Goal: Task Accomplishment & Management: Complete application form

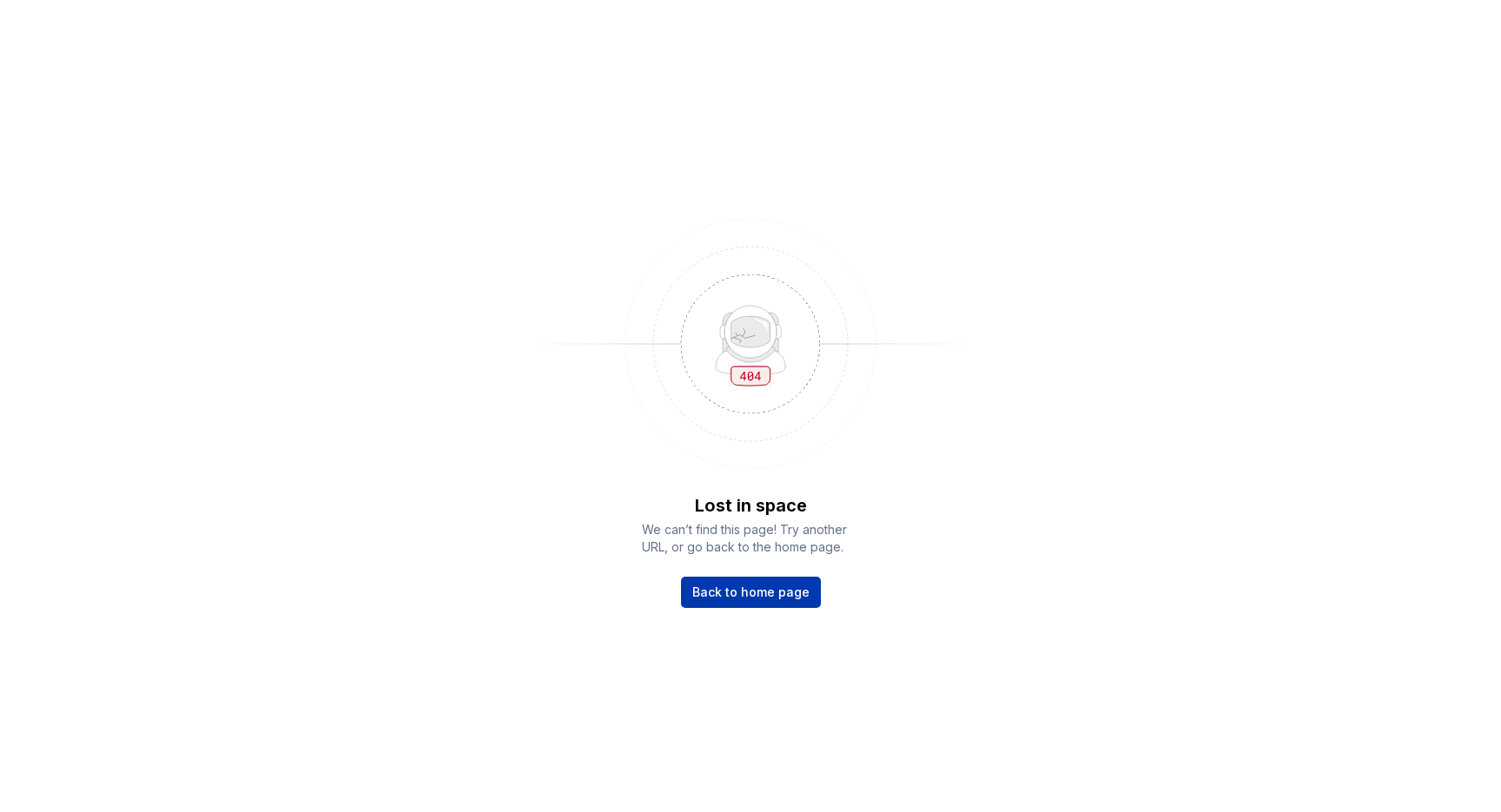
click at [774, 595] on span "Back to home page" at bounding box center [751, 593] width 117 height 18
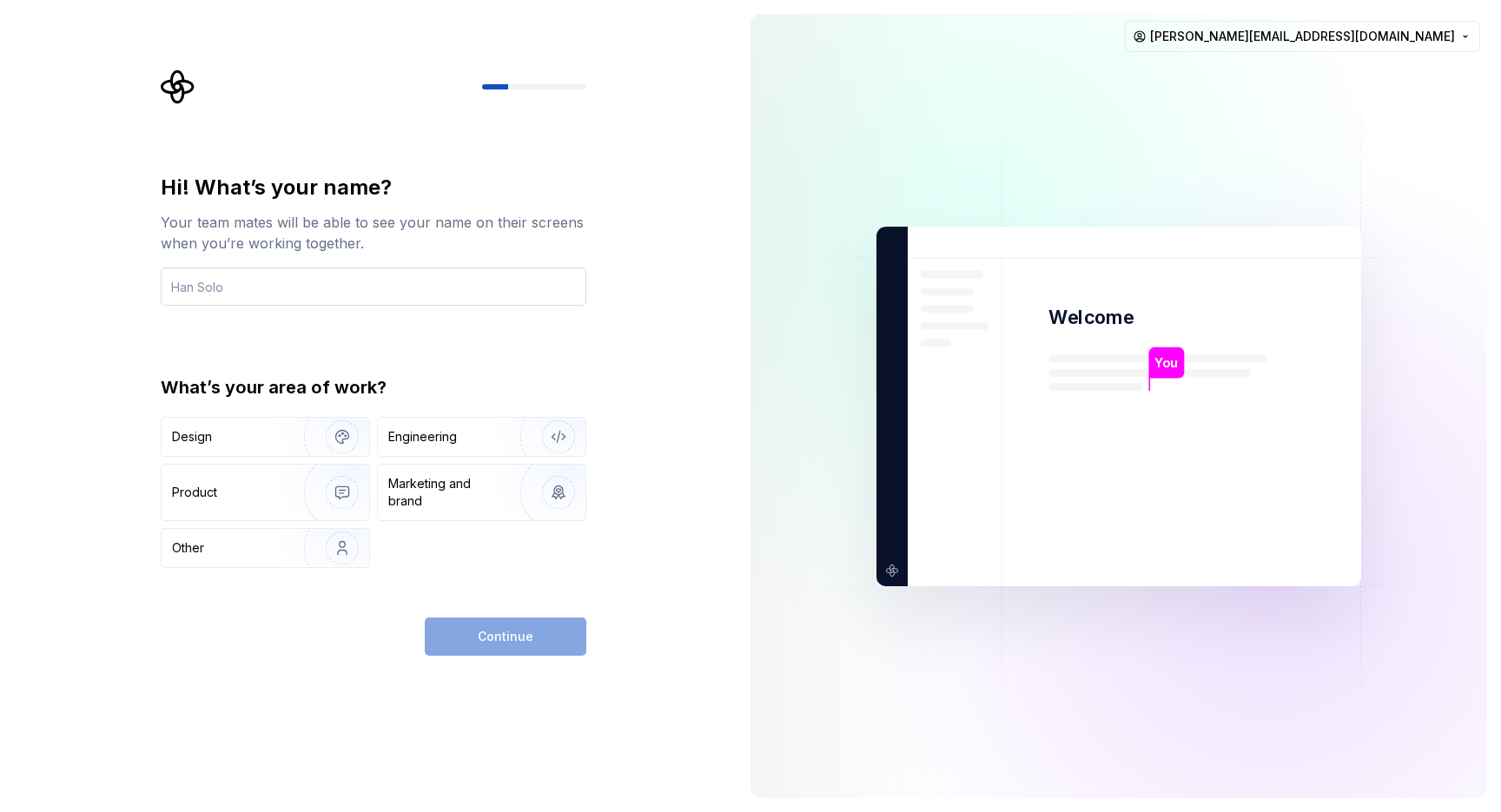
click at [285, 299] on input "text" at bounding box center [374, 286] width 425 height 38
type input "Tommy"
click at [439, 442] on div "Engineering" at bounding box center [422, 437] width 68 height 18
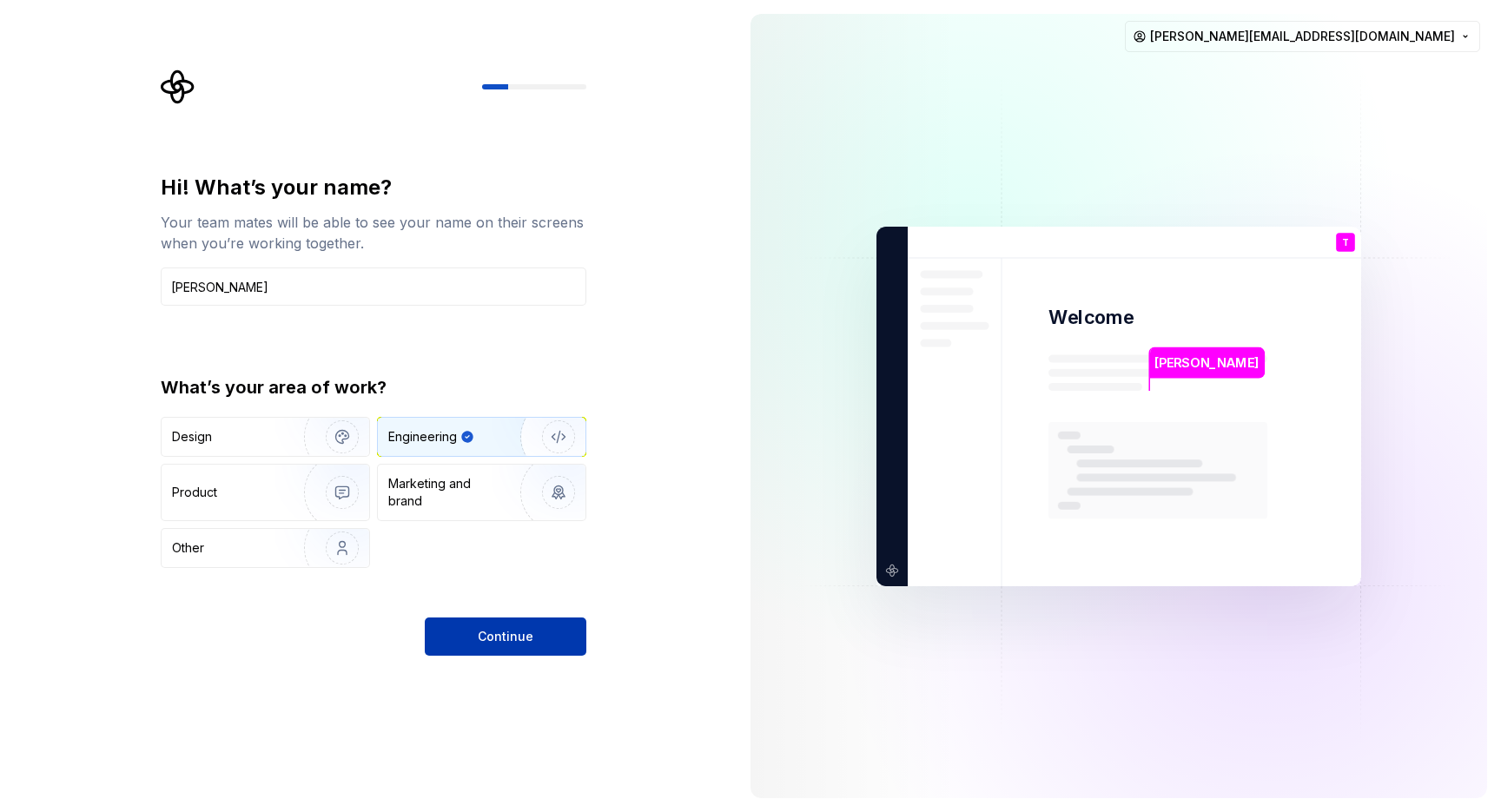
click at [504, 638] on span "Continue" at bounding box center [505, 637] width 56 height 18
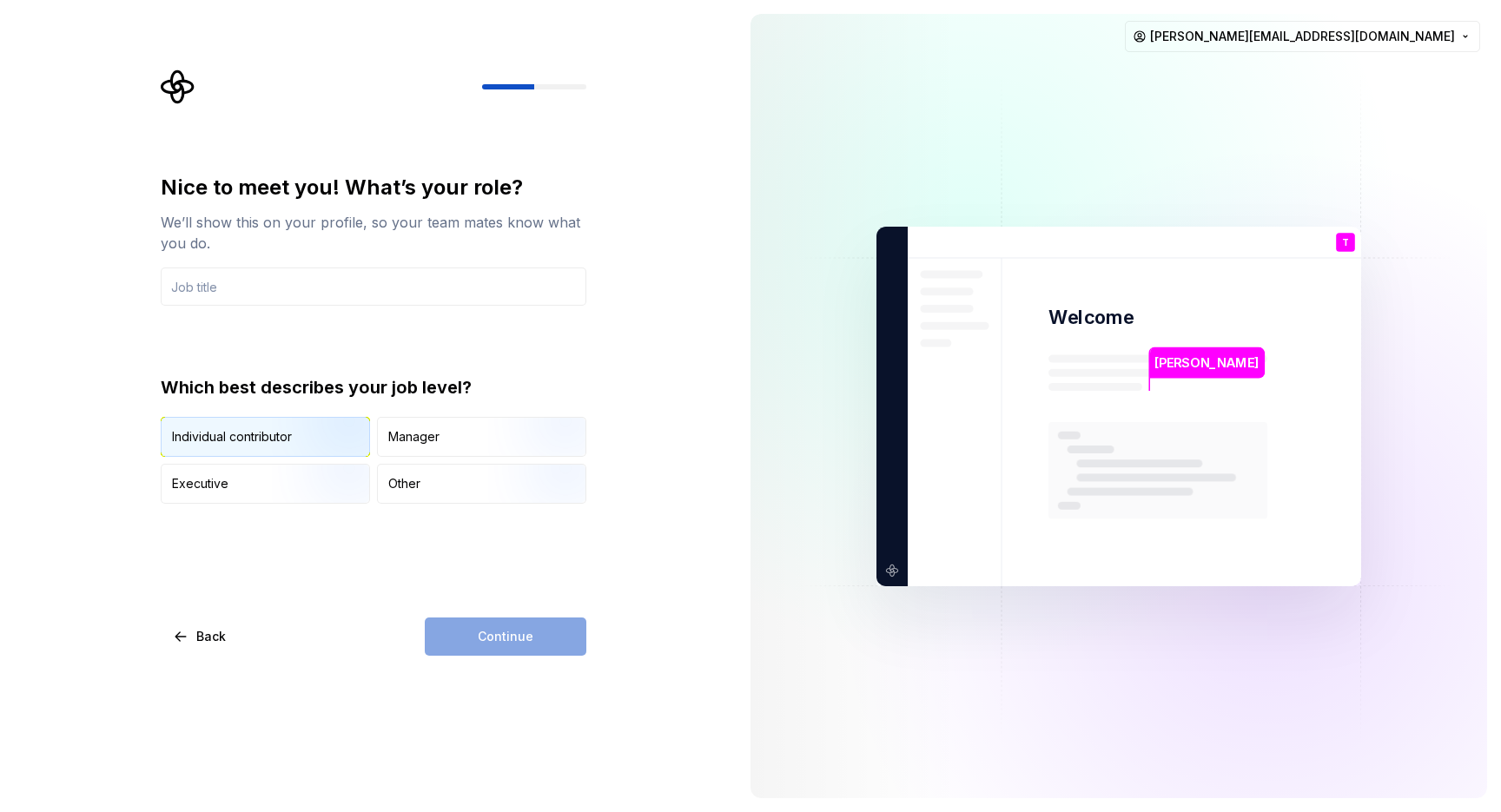
click at [282, 443] on img "button" at bounding box center [328, 458] width 111 height 116
click at [502, 633] on div "Continue" at bounding box center [506, 636] width 162 height 38
click at [465, 638] on div "Continue" at bounding box center [506, 636] width 162 height 38
click at [352, 287] on input "text" at bounding box center [374, 286] width 425 height 38
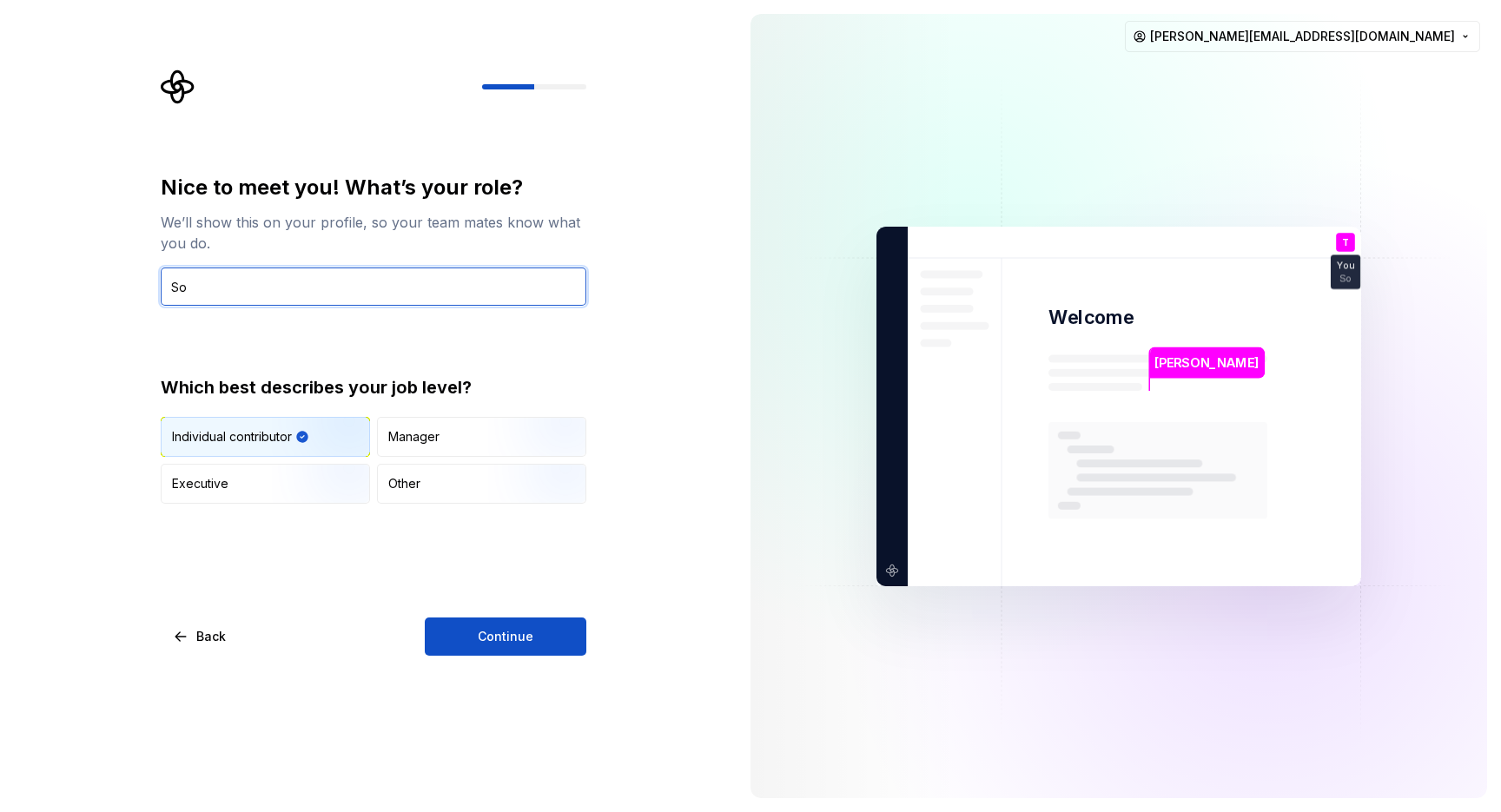
type input "S"
type input "E"
type input "Software Engineer"
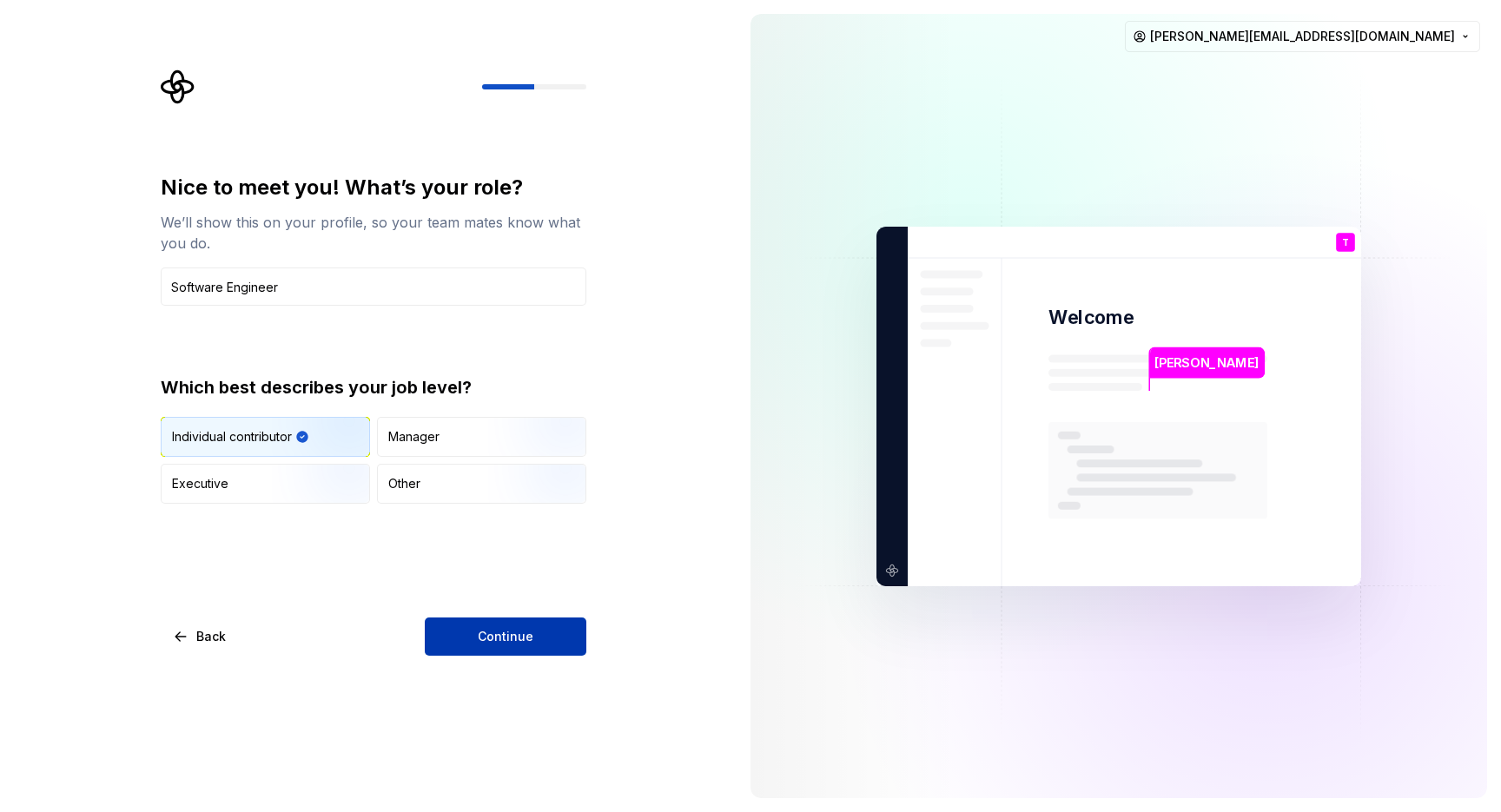
click at [483, 645] on button "Continue" at bounding box center [506, 636] width 162 height 38
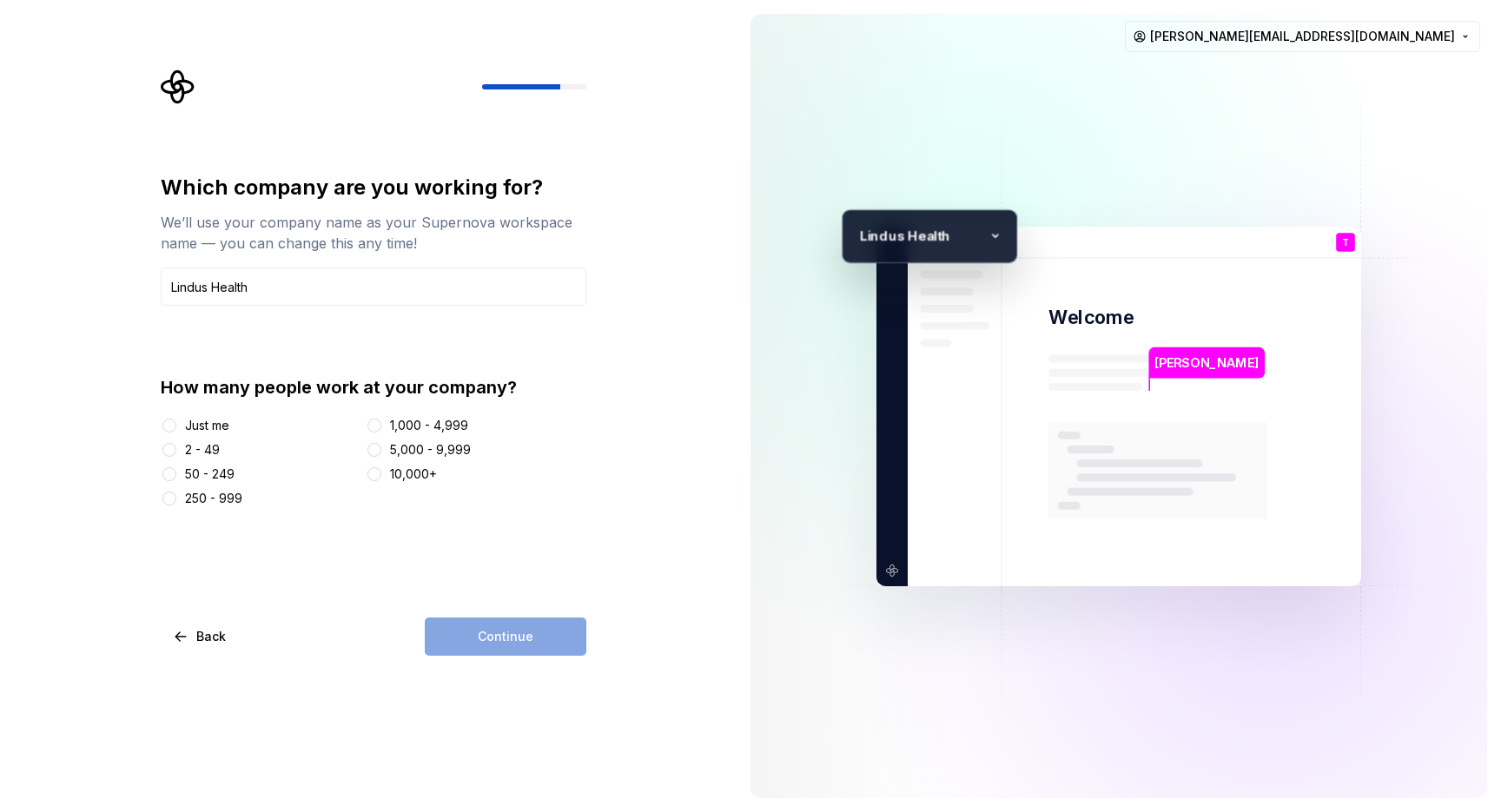
type input "Lindus Health"
click at [212, 472] on div "50 - 249" at bounding box center [210, 474] width 50 height 18
click at [177, 472] on button "50 - 249" at bounding box center [170, 474] width 14 height 14
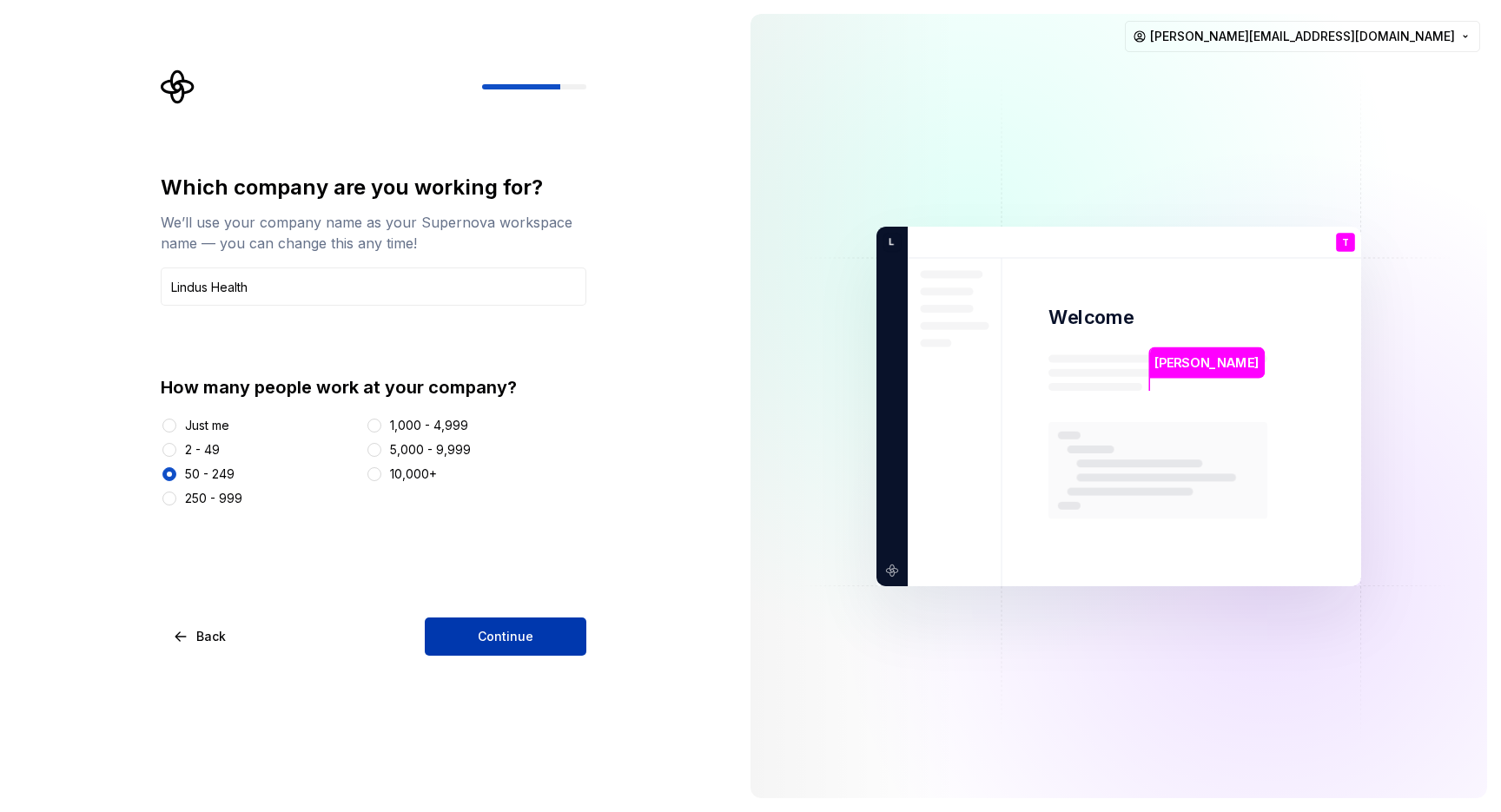
click at [514, 624] on button "Continue" at bounding box center [506, 636] width 162 height 38
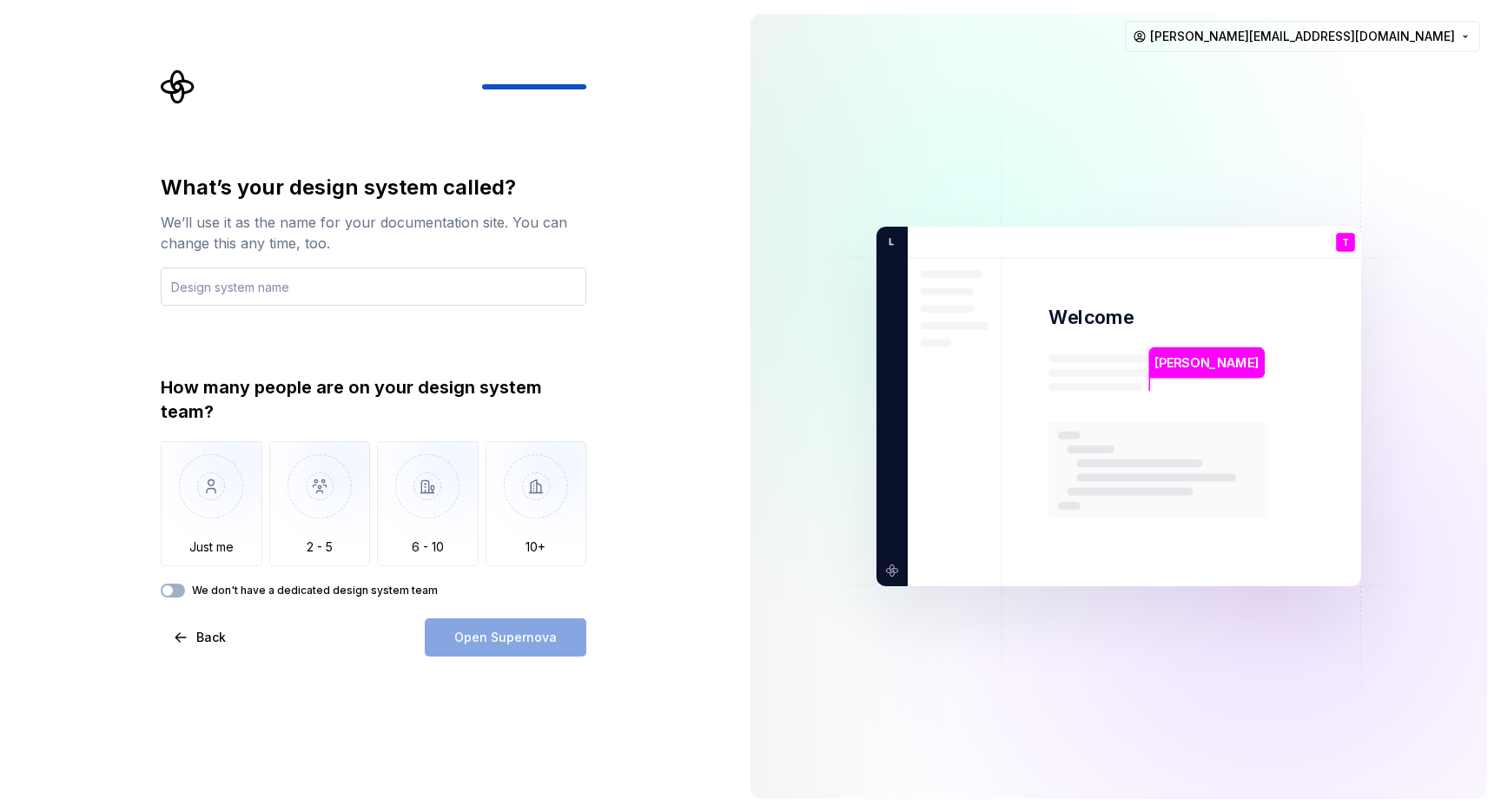
click at [426, 290] on input "text" at bounding box center [374, 286] width 425 height 38
type input "Zest"
click at [484, 646] on div "Open Supernova" at bounding box center [506, 637] width 162 height 38
click at [401, 371] on div "What’s your design system called? We’ll use it as the name for your documentati…" at bounding box center [374, 385] width 425 height 424
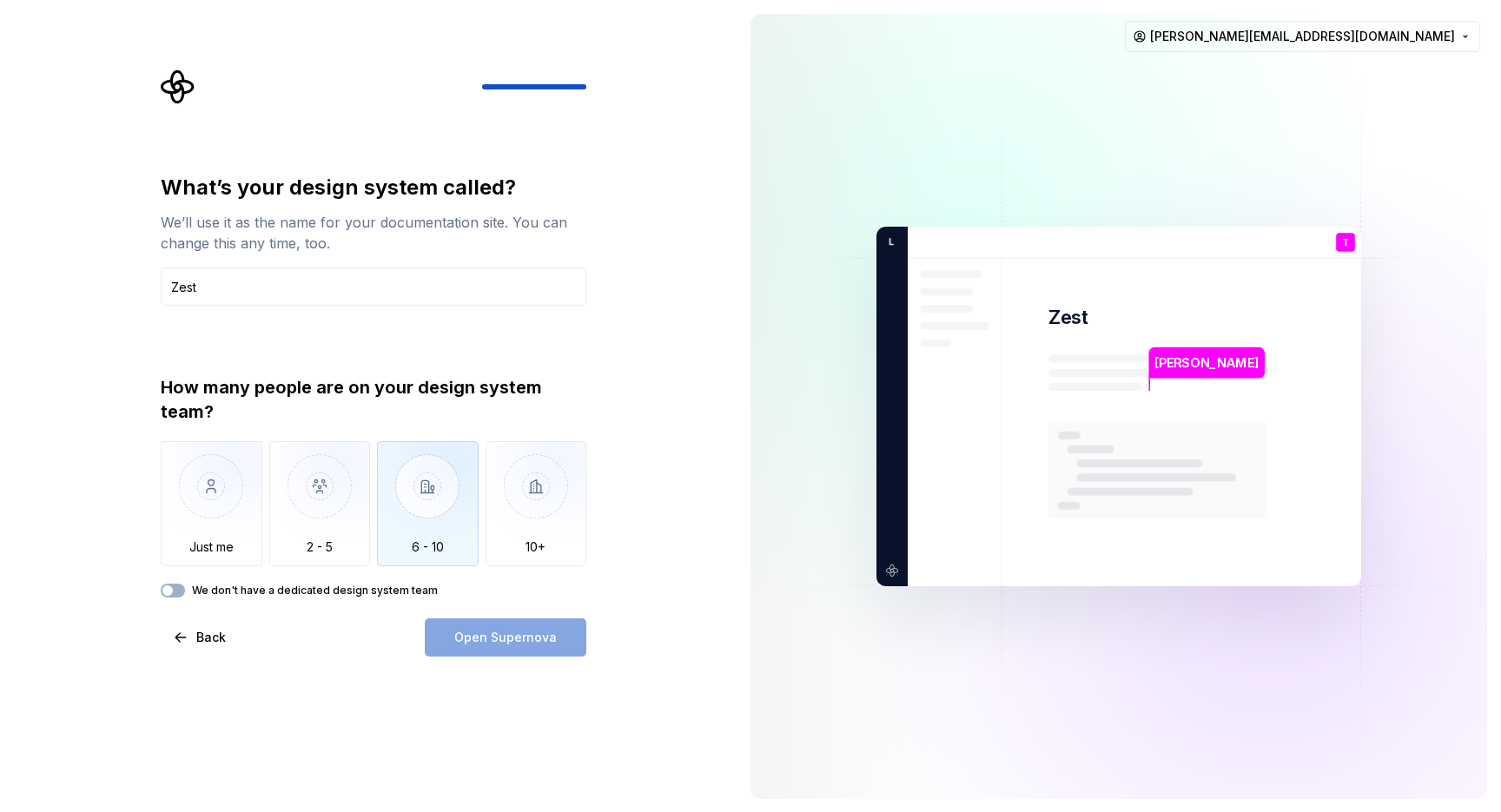
click at [424, 491] on img "button" at bounding box center [428, 498] width 101 height 116
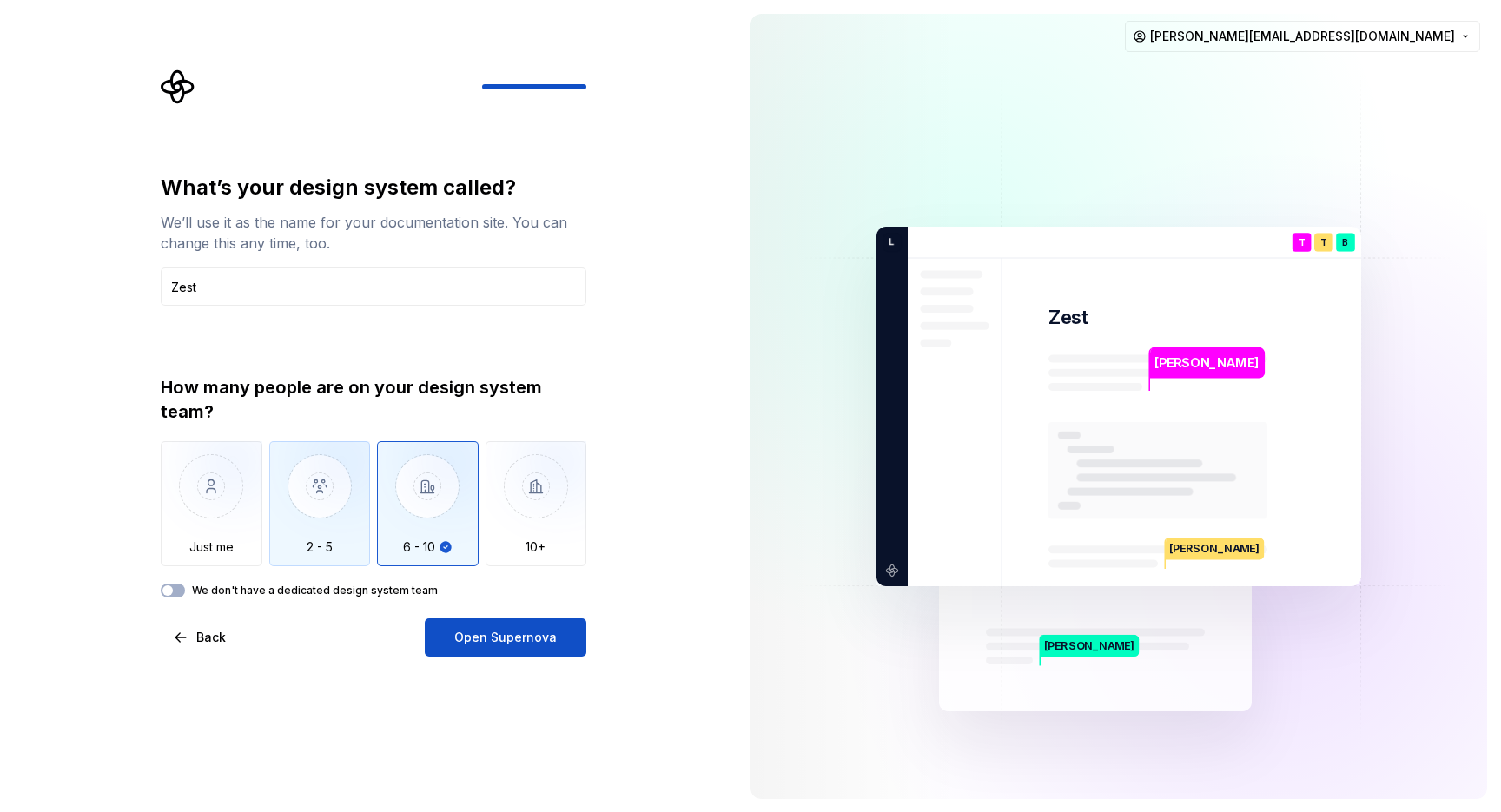
click at [322, 483] on img "button" at bounding box center [320, 498] width 101 height 116
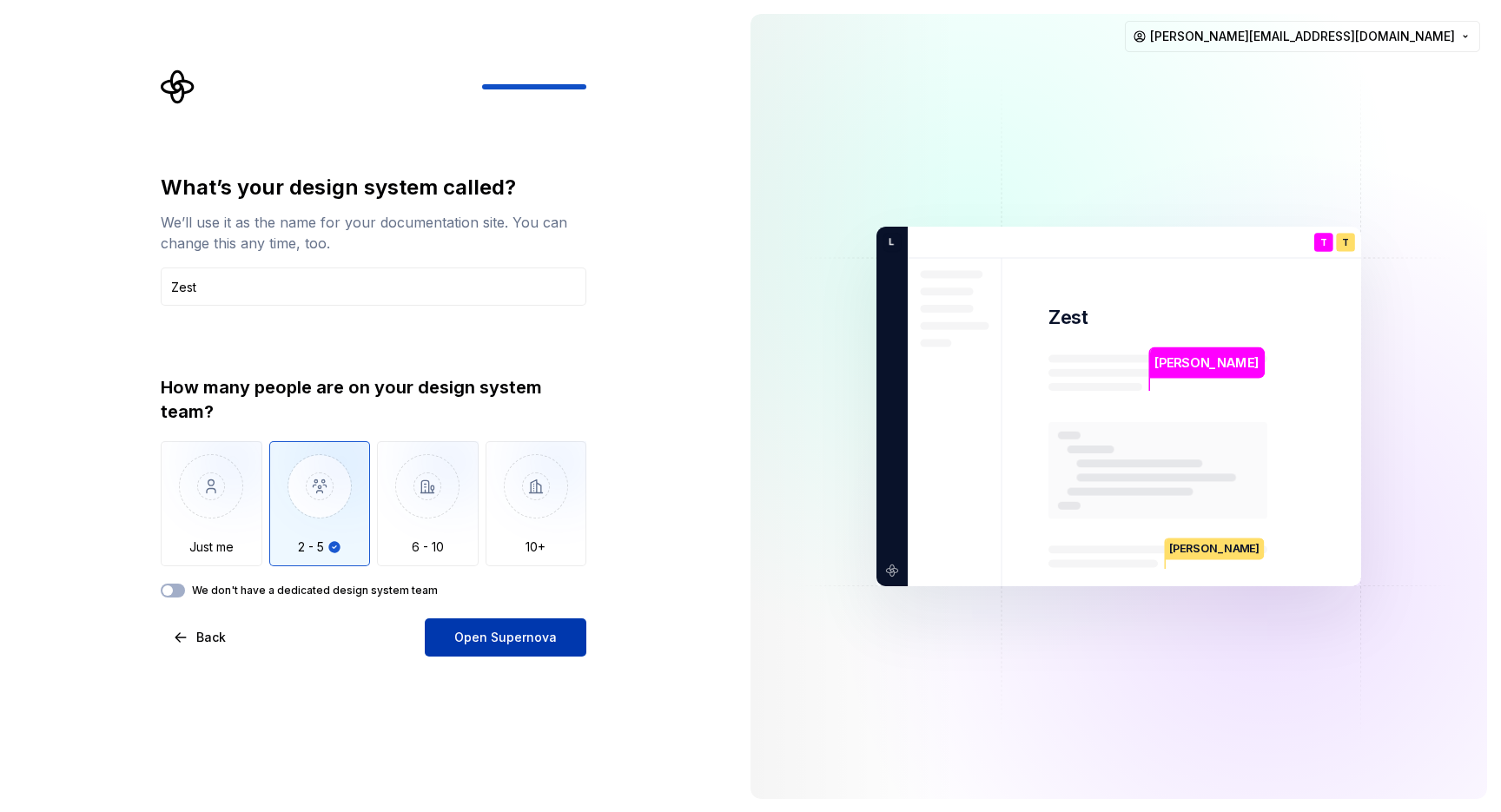
click at [515, 640] on span "Open Supernova" at bounding box center [505, 638] width 102 height 18
